Goal: Task Accomplishment & Management: Manage account settings

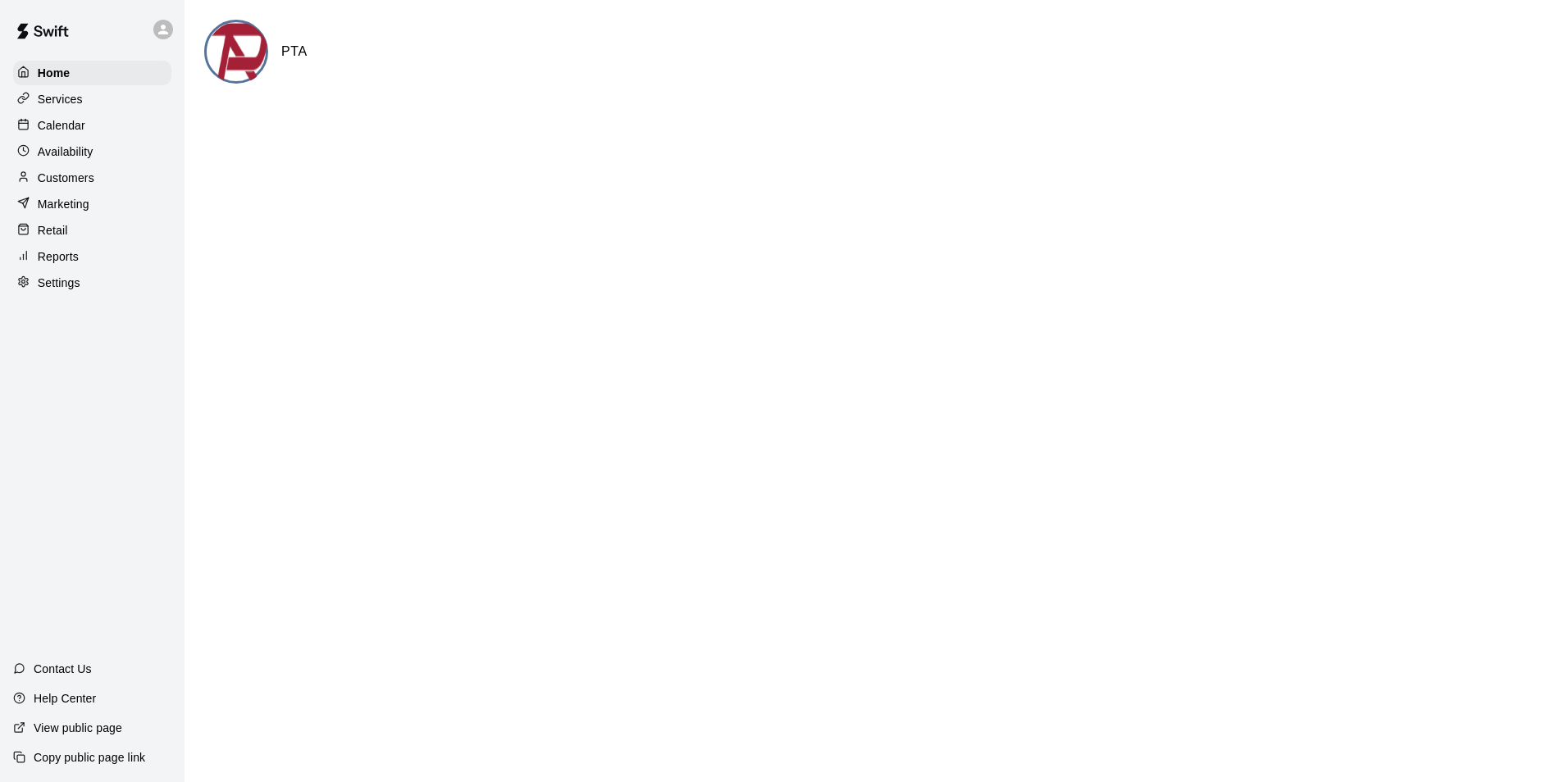
click at [101, 122] on div "Calendar" at bounding box center [91, 125] width 158 height 25
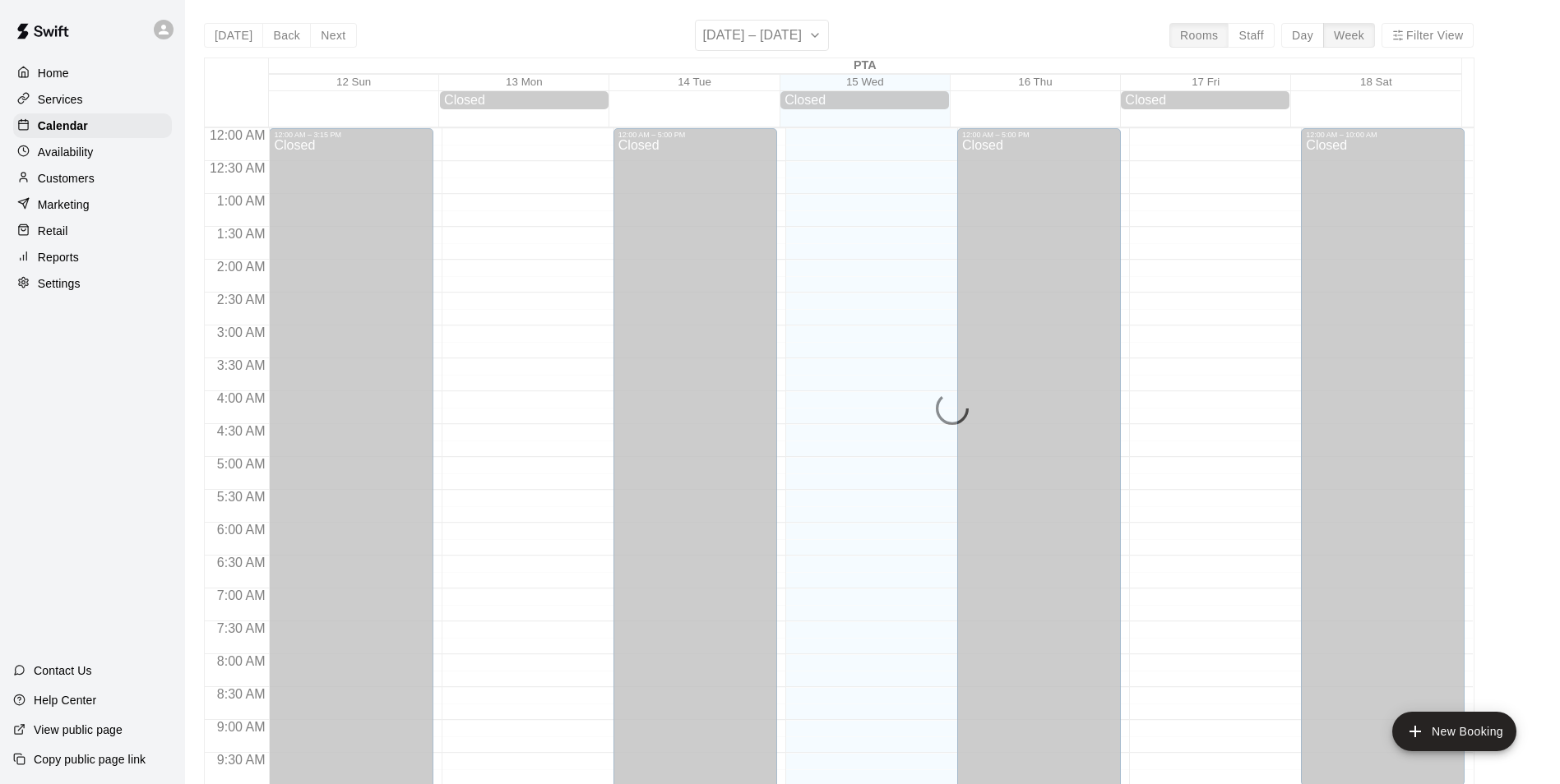
scroll to position [835, 0]
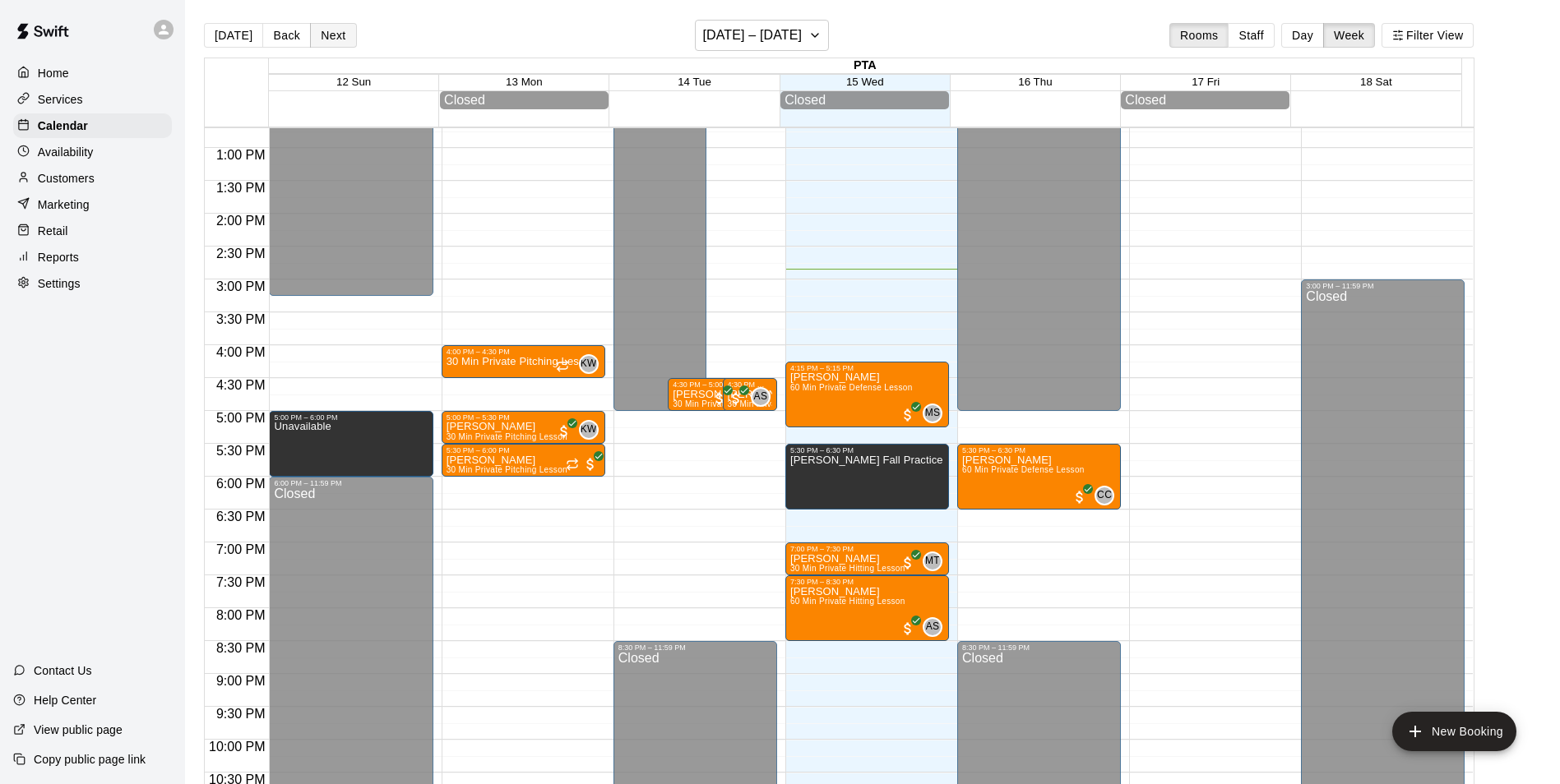
click at [338, 27] on button "Next" at bounding box center [333, 34] width 46 height 25
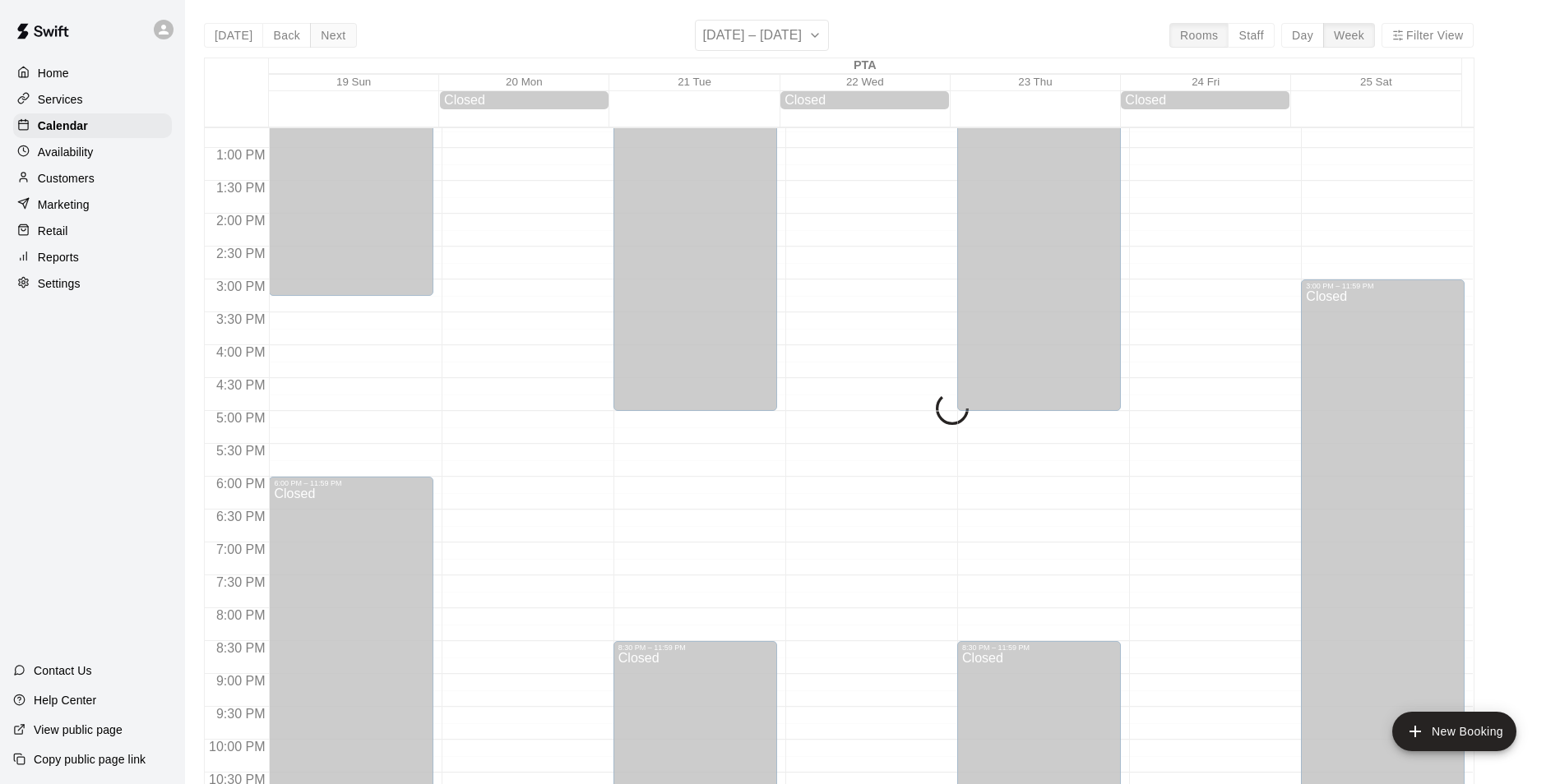
click at [338, 27] on div "[DATE] Back Next [DATE] – [DATE] Rooms Staff Day Week Filter View PTA 19 Sun 20…" at bounding box center [839, 411] width 1271 height 784
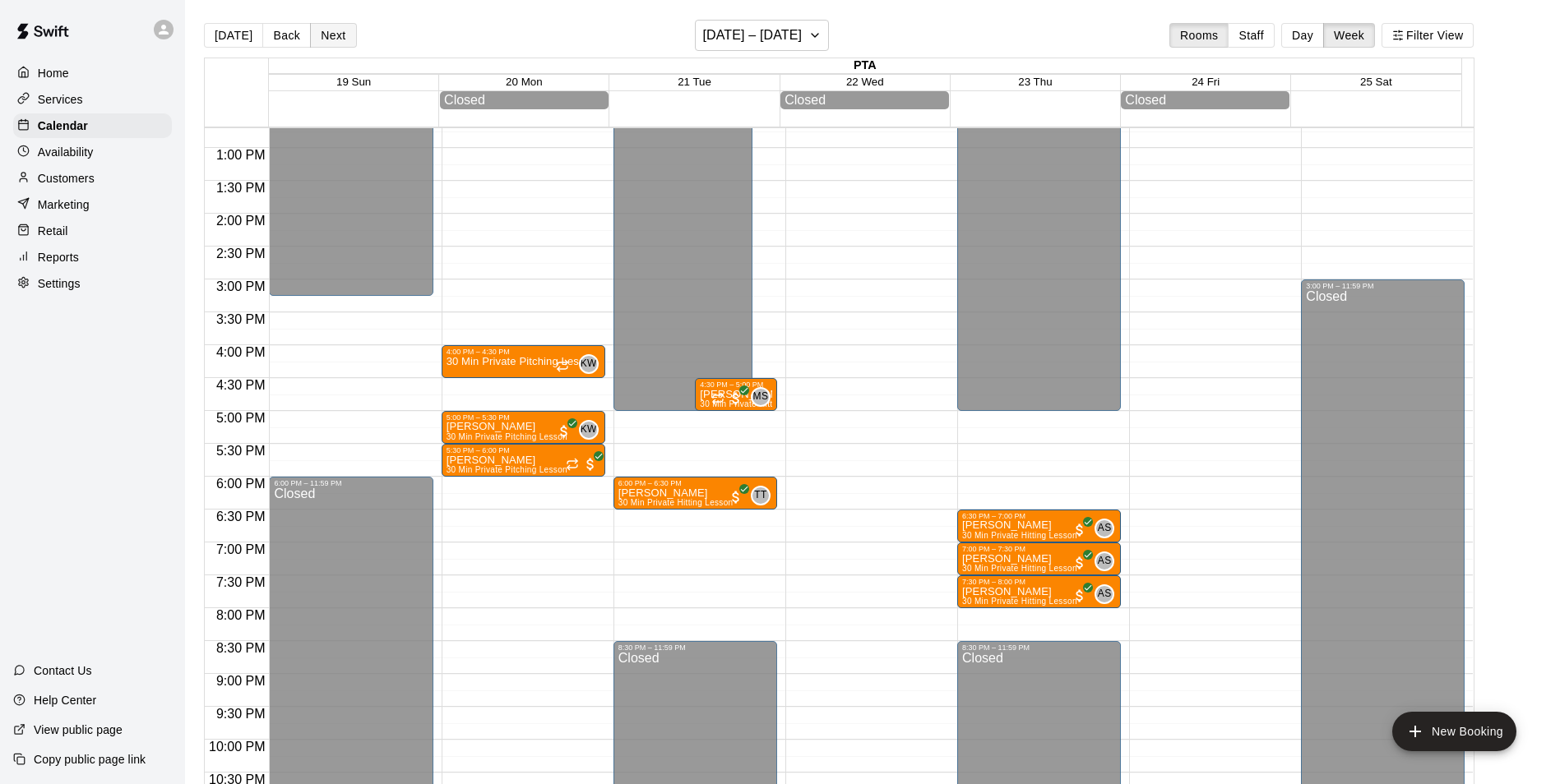
click at [339, 28] on button "Next" at bounding box center [333, 34] width 46 height 25
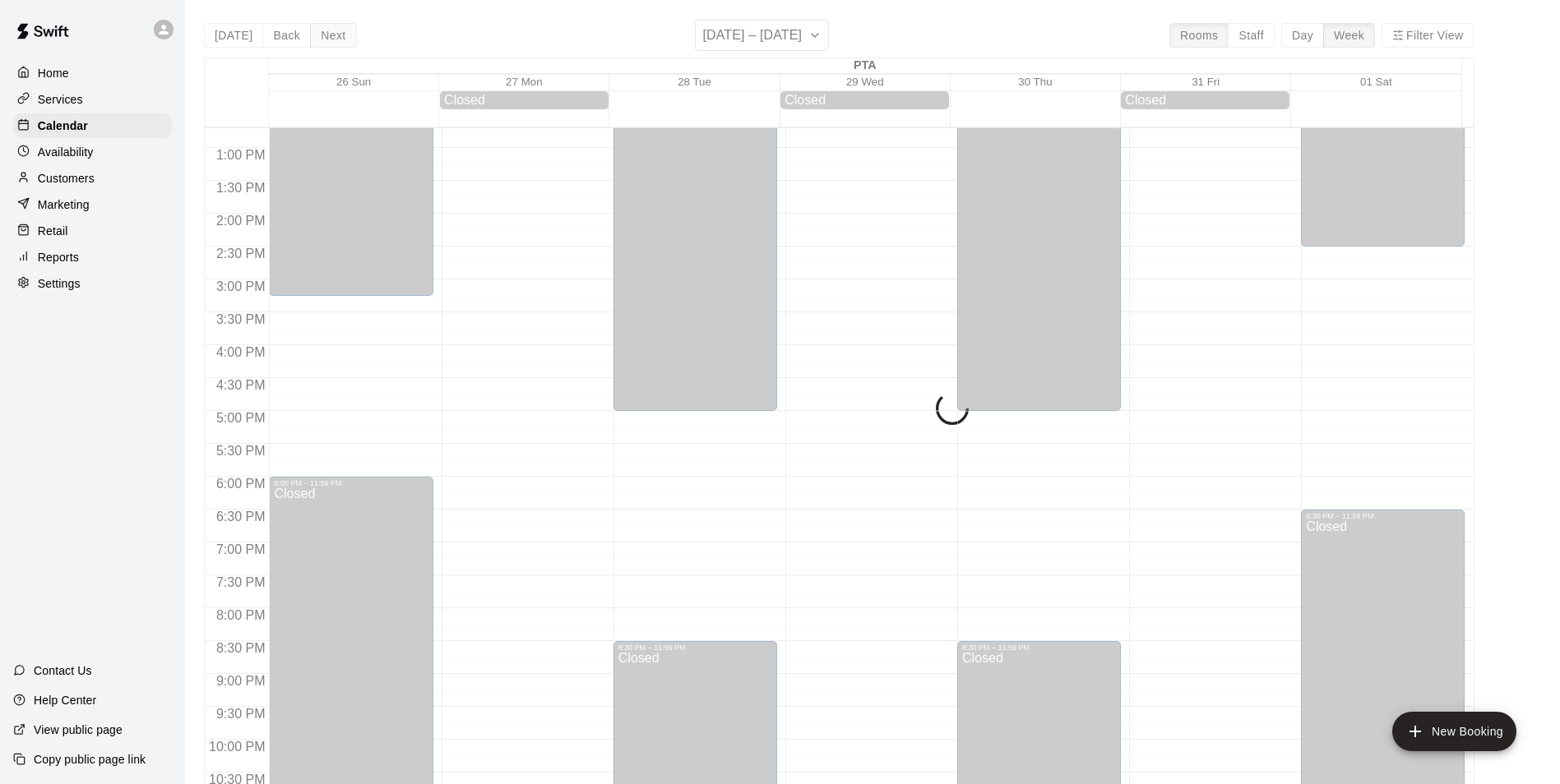
click at [339, 28] on div "[DATE] Back Next [DATE] – [DATE] Rooms Staff Day Week Filter View PTA 26 Sun 27…" at bounding box center [839, 411] width 1271 height 784
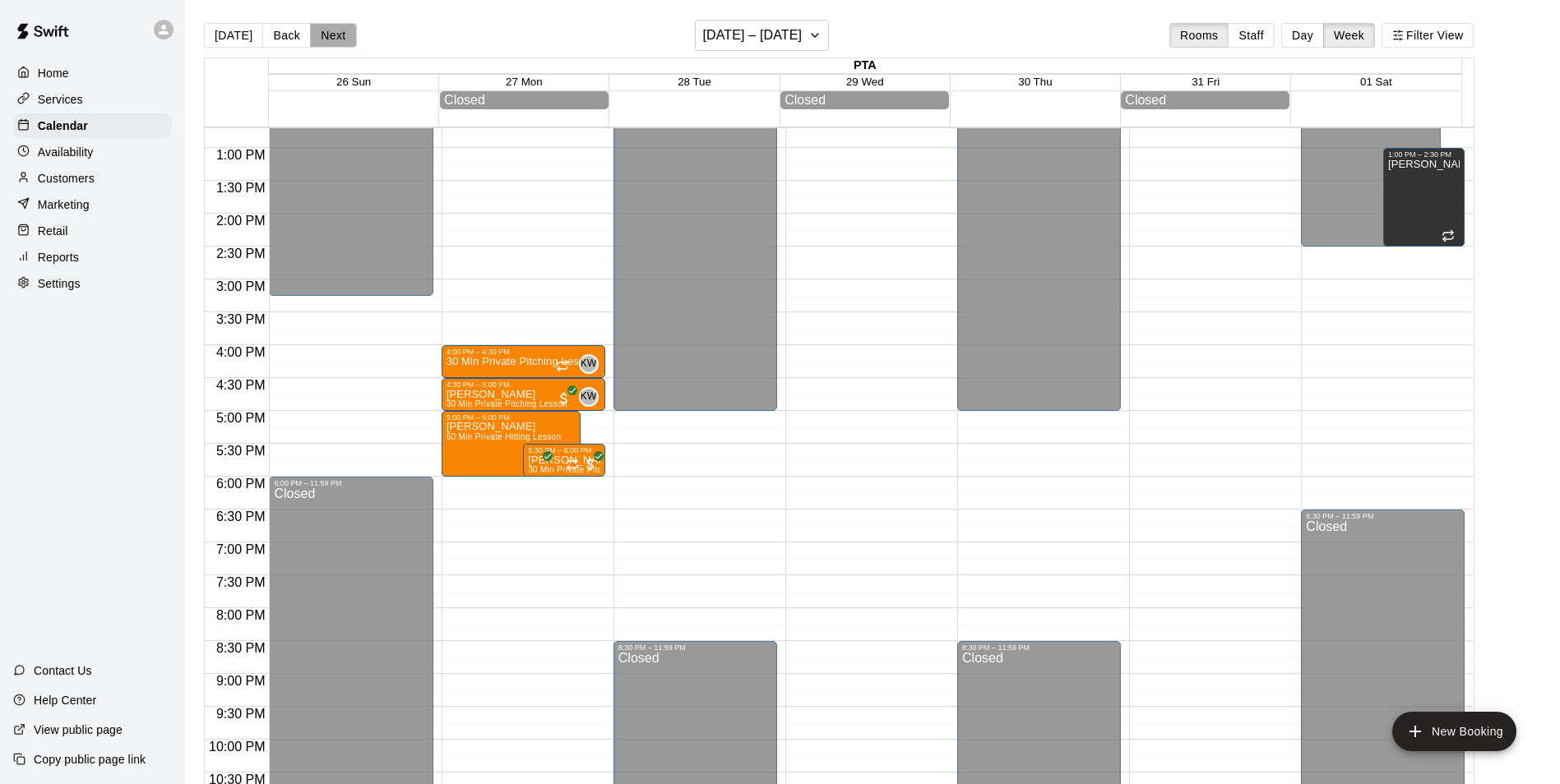
click at [339, 28] on button "Next" at bounding box center [333, 34] width 46 height 25
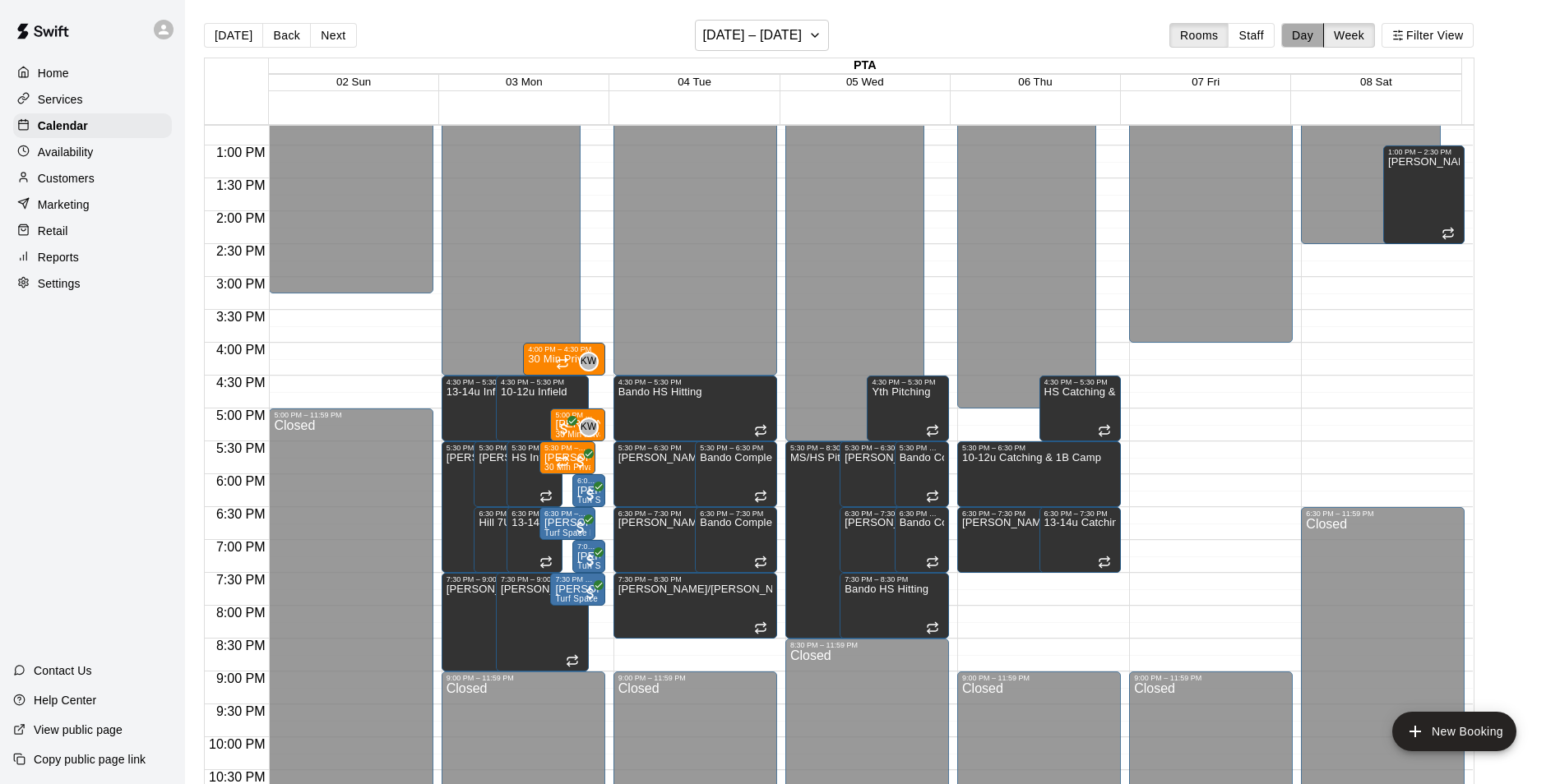
click at [1319, 30] on button "Day" at bounding box center [1302, 34] width 42 height 25
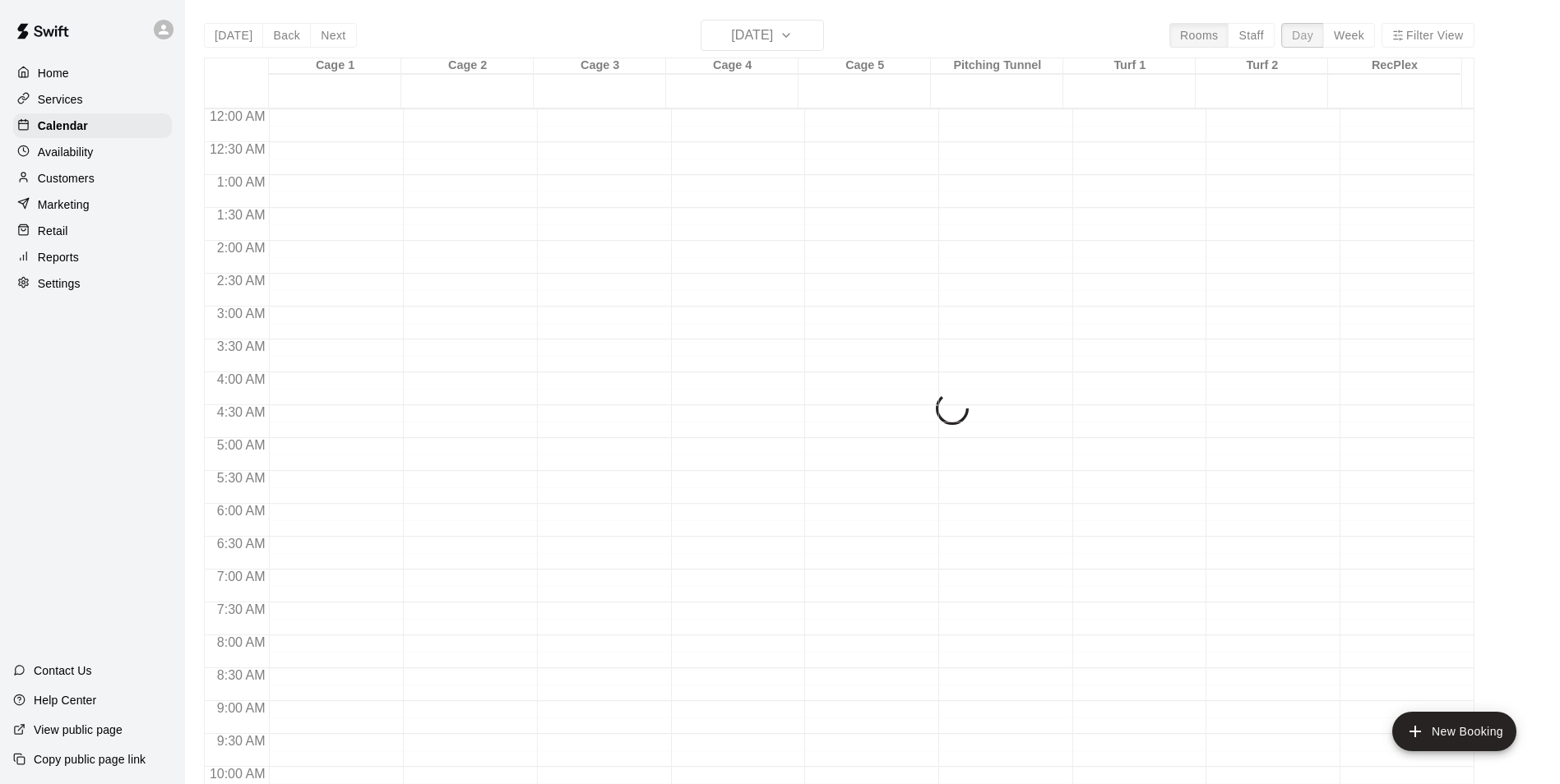
scroll to position [886, 0]
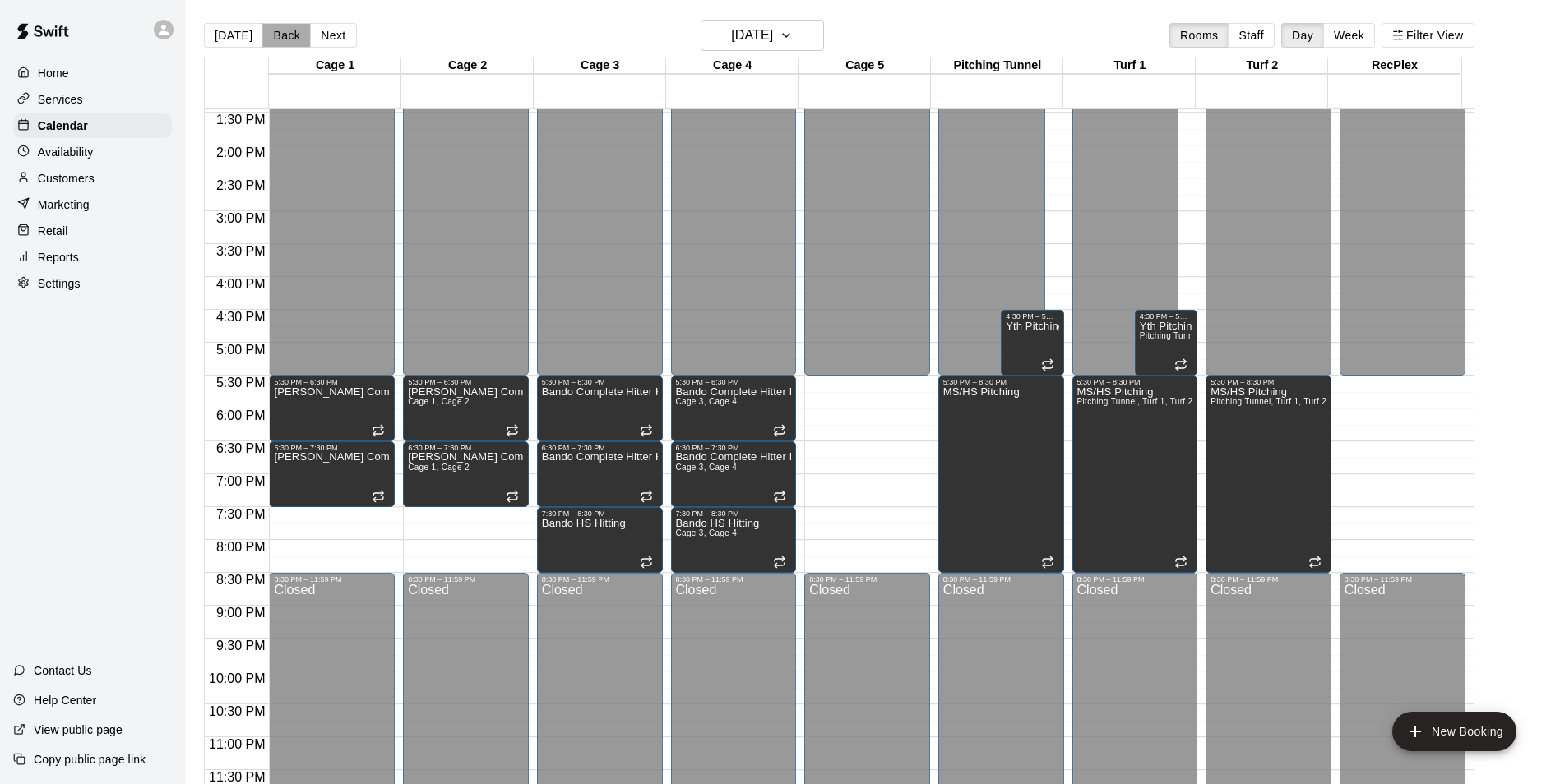
click at [287, 37] on button "Back" at bounding box center [286, 34] width 48 height 25
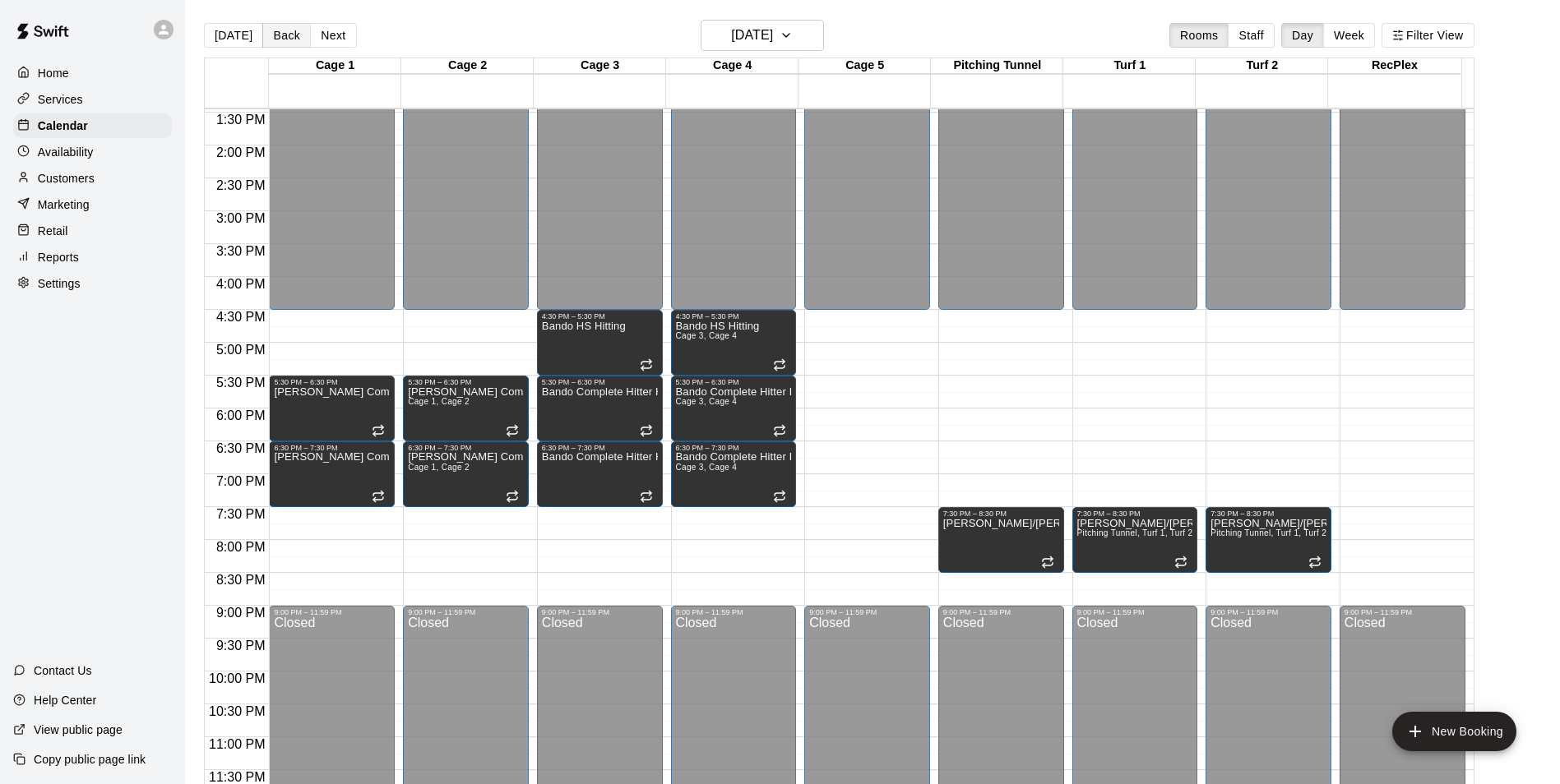
click at [287, 37] on button "Back" at bounding box center [286, 34] width 48 height 25
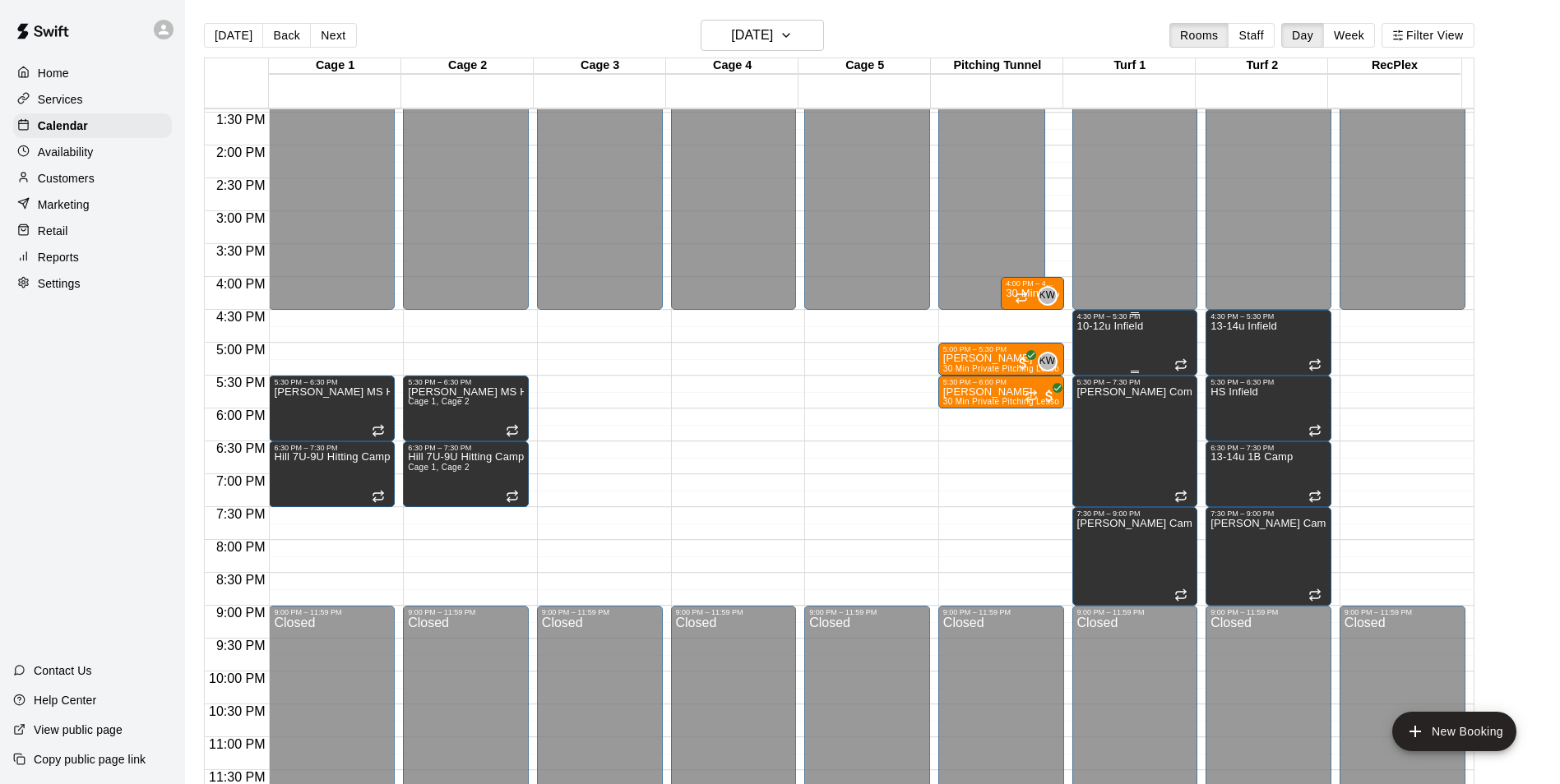
click at [1134, 338] on div "10-12u Infield" at bounding box center [1111, 712] width 67 height 784
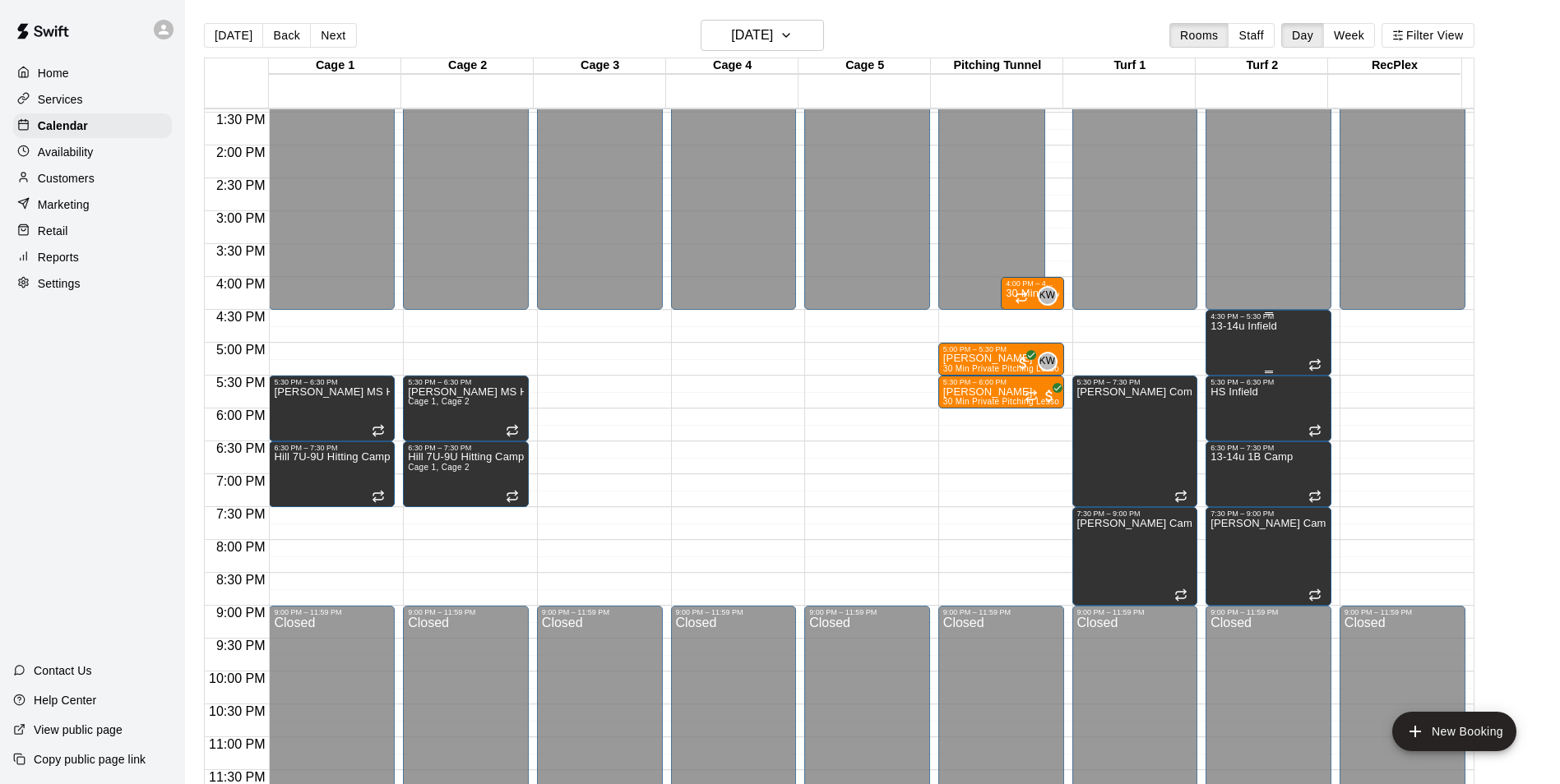
click at [1264, 339] on div "13-14u Infield" at bounding box center [1244, 712] width 67 height 784
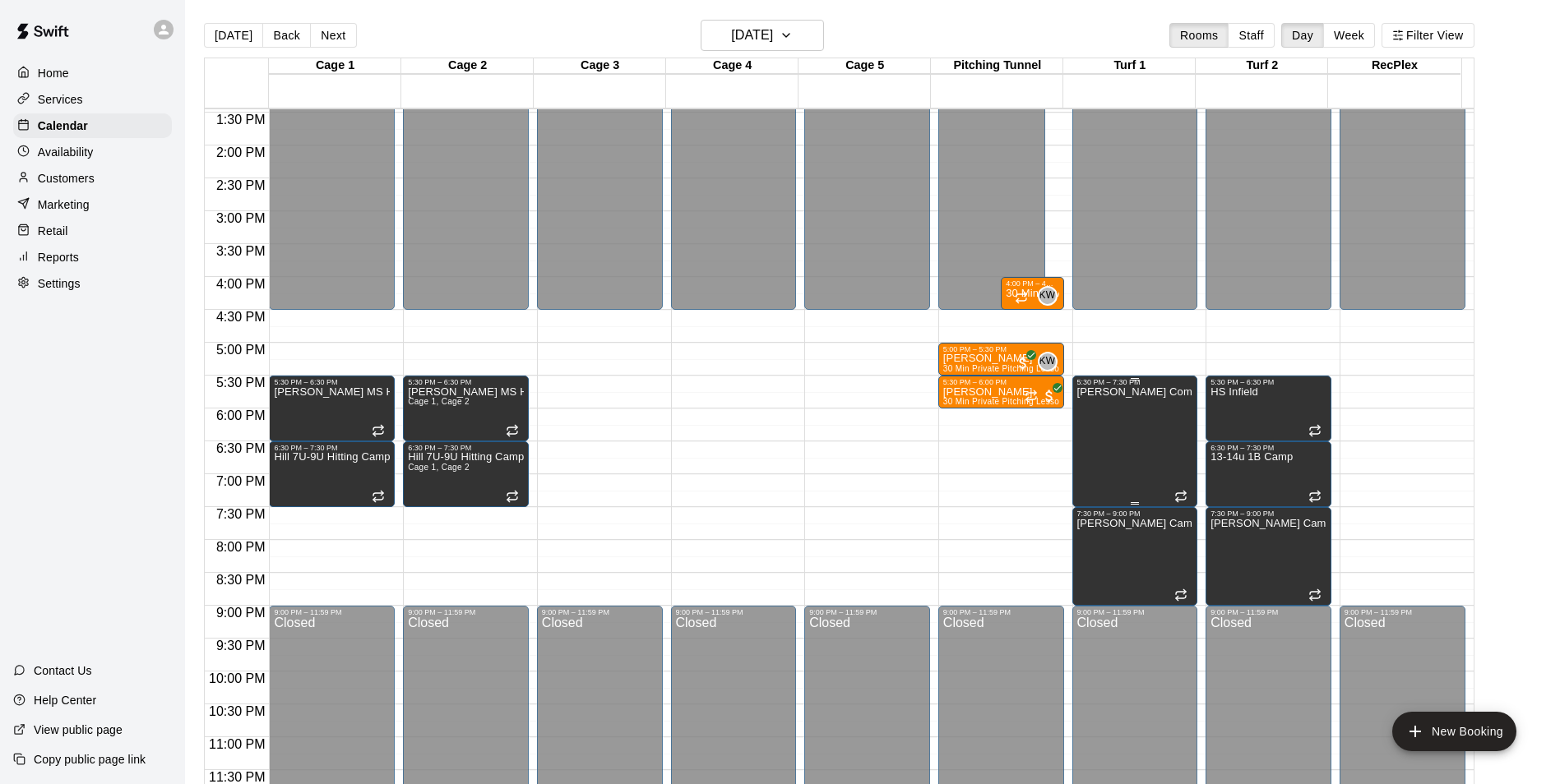
click at [1133, 416] on div "[PERSON_NAME] Complete Pitcher Camp" at bounding box center [1136, 778] width 116 height 784
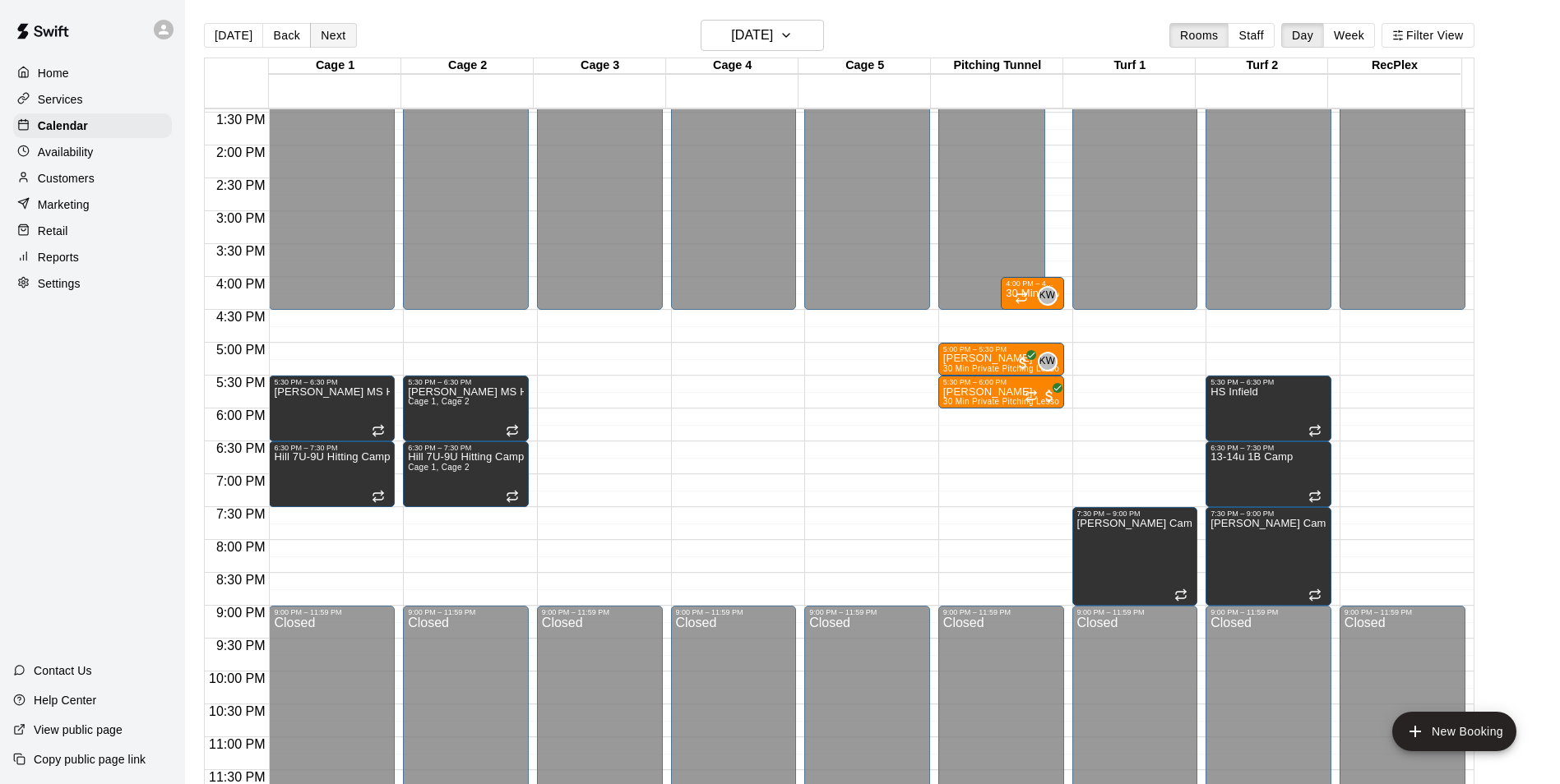
click at [333, 27] on button "Next" at bounding box center [333, 34] width 46 height 25
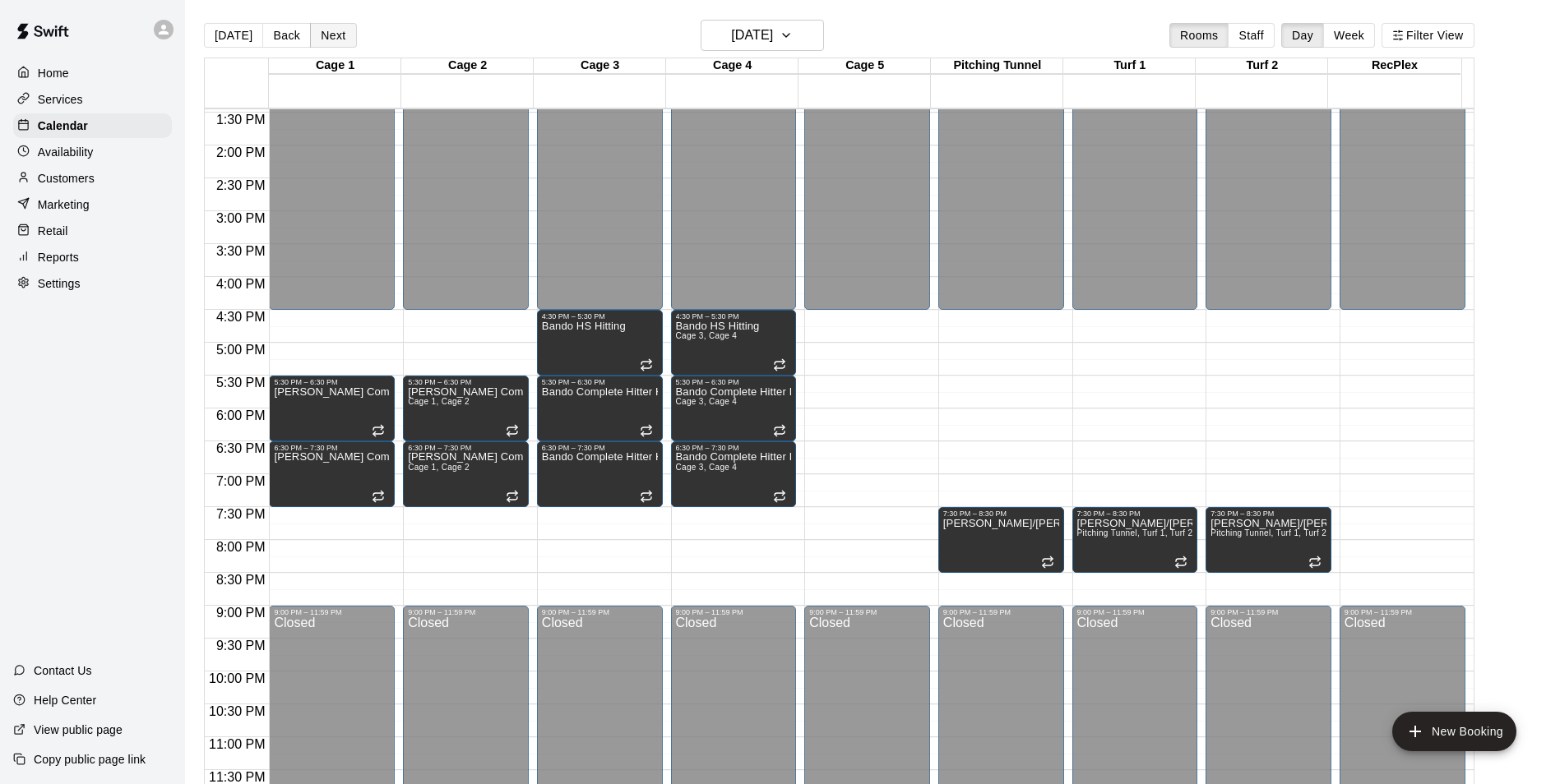
click at [333, 27] on button "Next" at bounding box center [333, 34] width 46 height 25
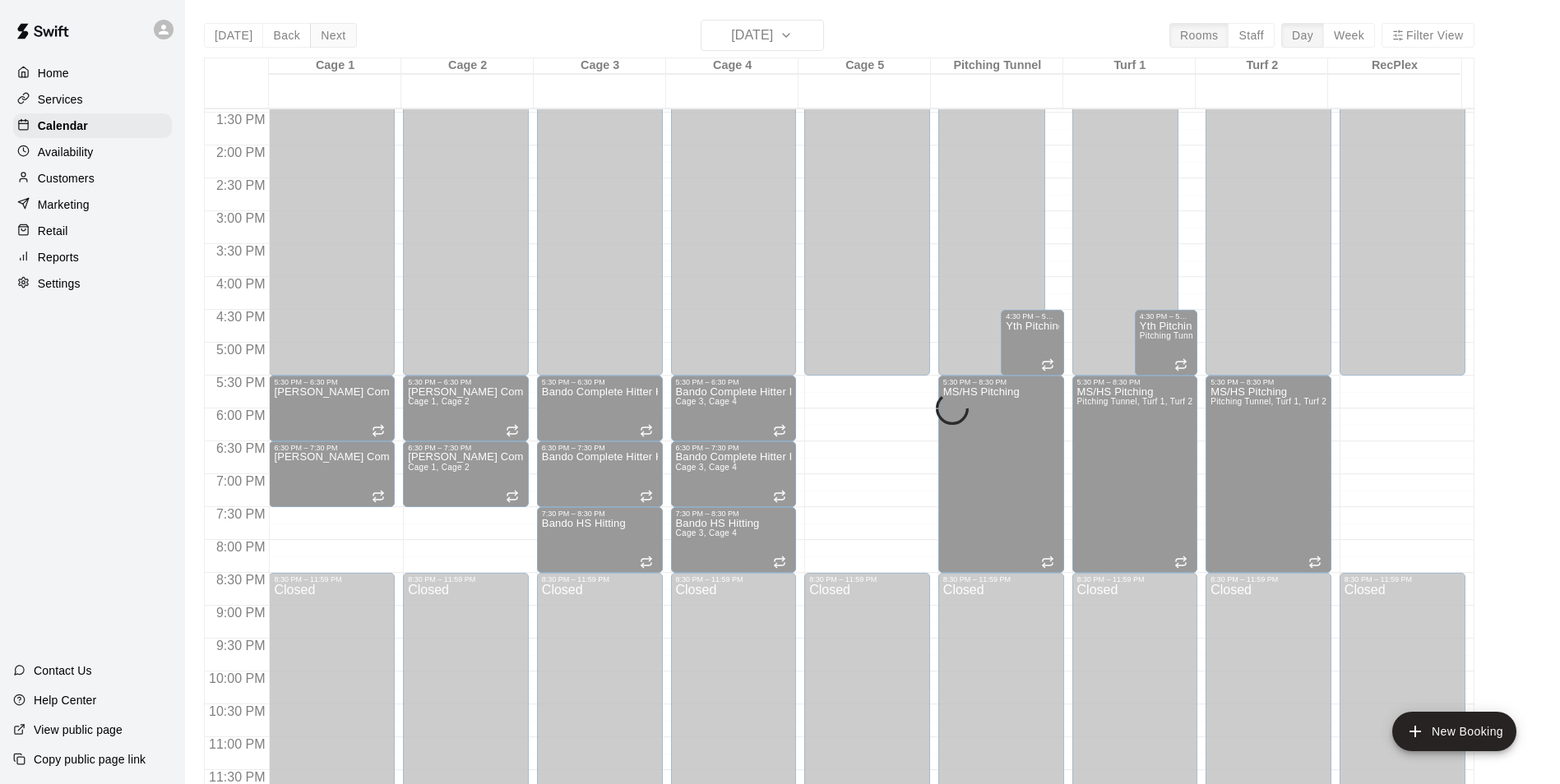
click at [333, 27] on button "Next" at bounding box center [333, 34] width 46 height 25
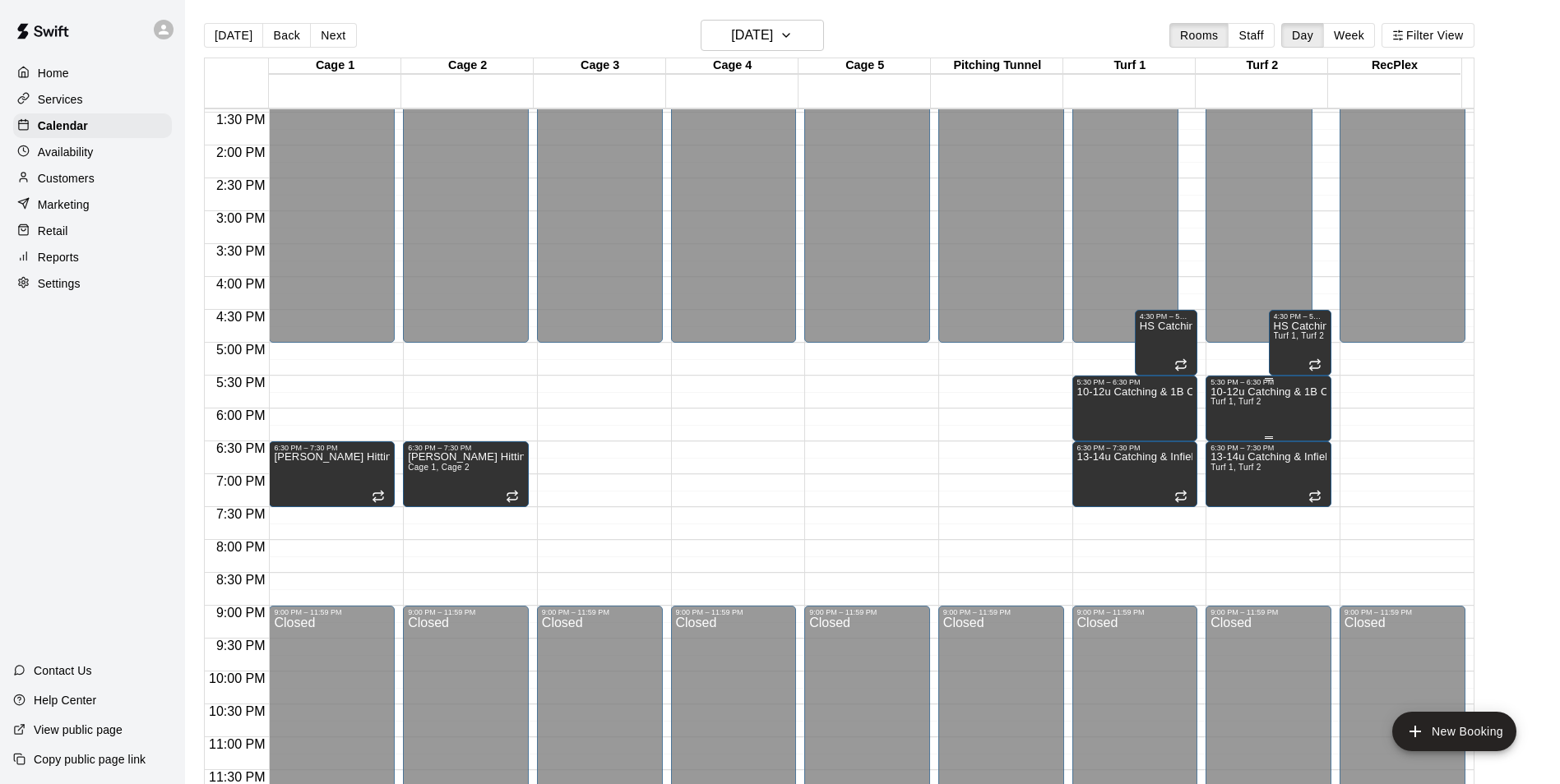
click at [1274, 407] on div "10-12u Catching & 1B Camp Turf 1, Turf 2" at bounding box center [1269, 778] width 116 height 784
drag, startPoint x: 760, startPoint y: 74, endPoint x: 663, endPoint y: 64, distance: 97.5
type input "**********"
